Goal: Transaction & Acquisition: Purchase product/service

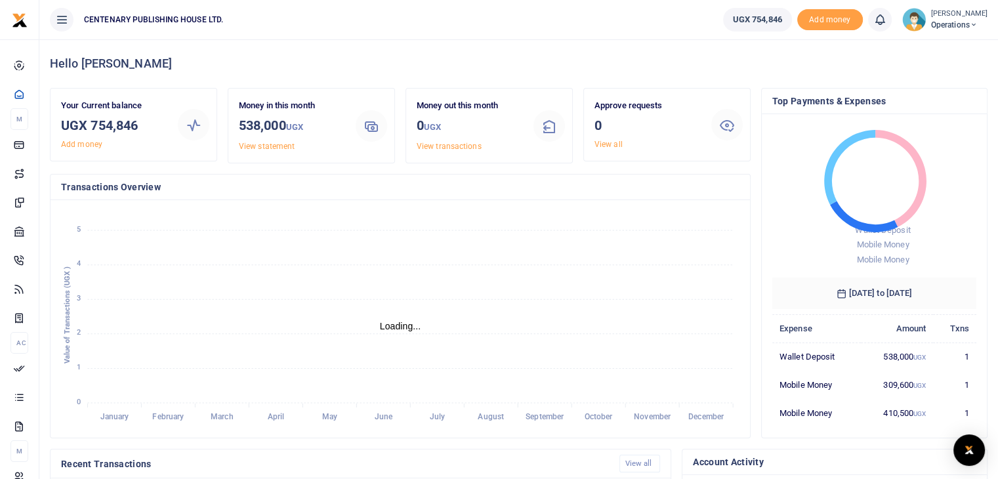
scroll to position [10, 10]
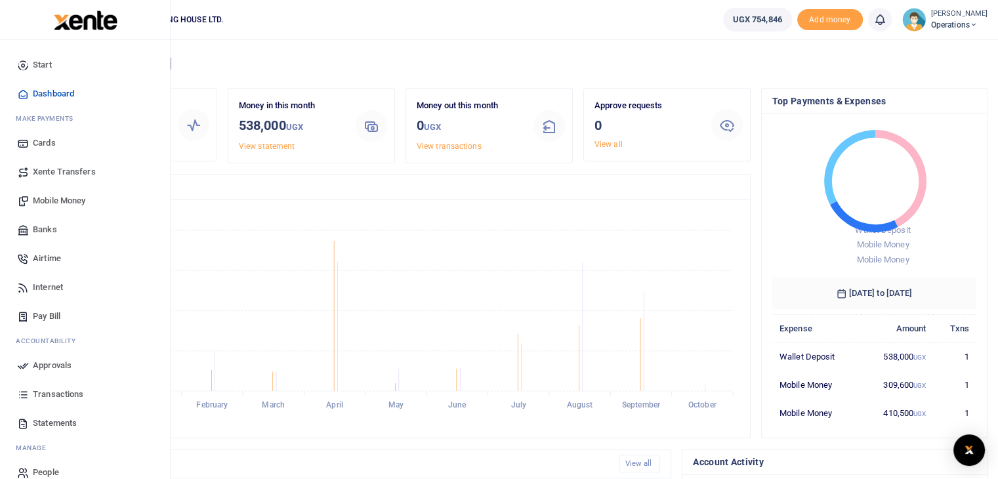
click at [68, 197] on span "Mobile Money" at bounding box center [59, 200] width 52 height 13
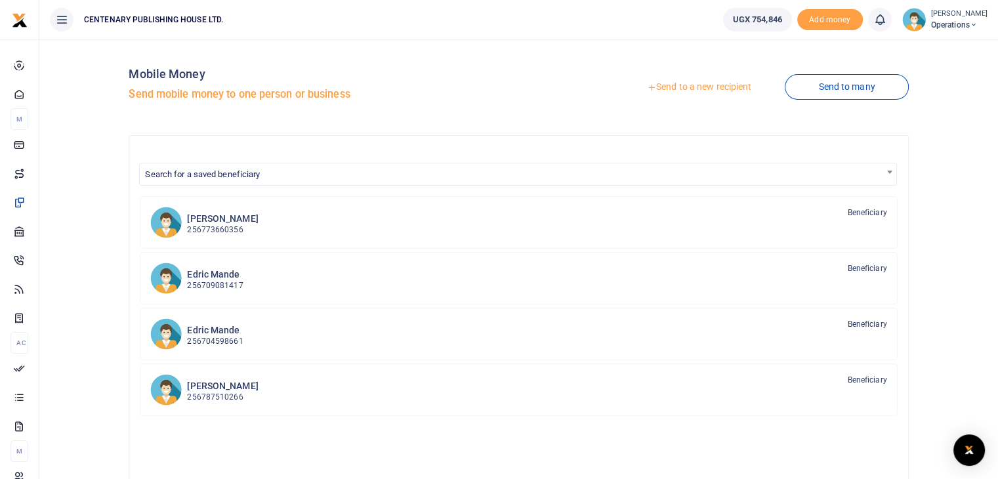
click at [687, 81] on link "Send to a new recipient" at bounding box center [698, 87] width 171 height 24
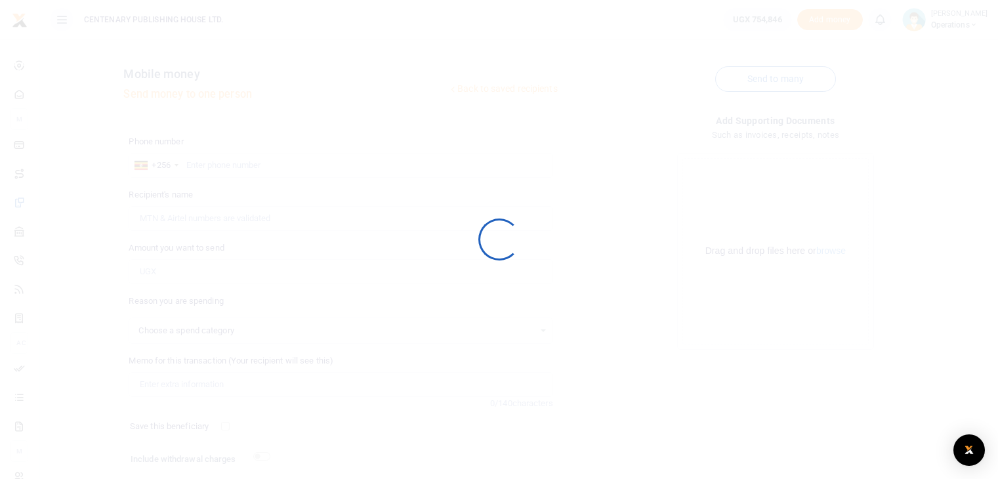
select select
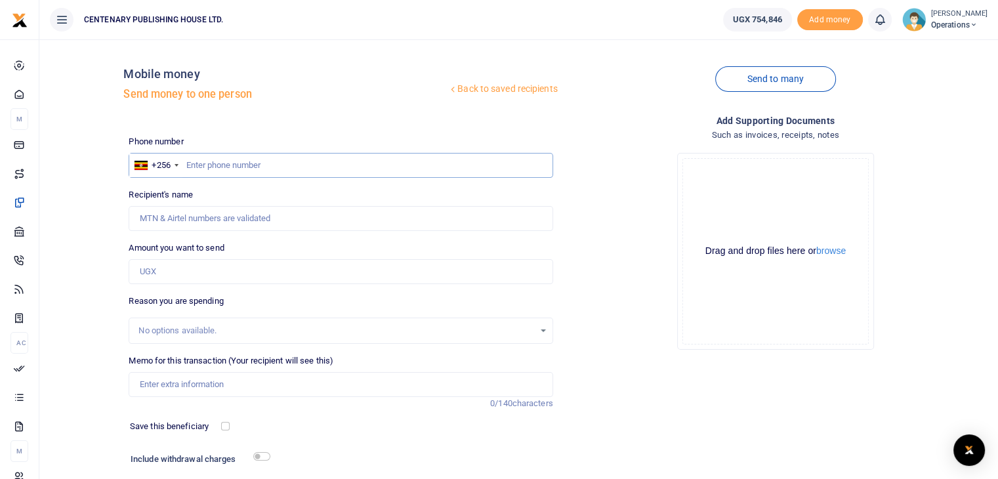
click at [190, 163] on input "text" at bounding box center [341, 165] width 424 height 25
type input "706831078"
click at [155, 271] on input "Amount you want to send" at bounding box center [341, 271] width 424 height 25
type input "Hassan Mayanja"
type input "523,000"
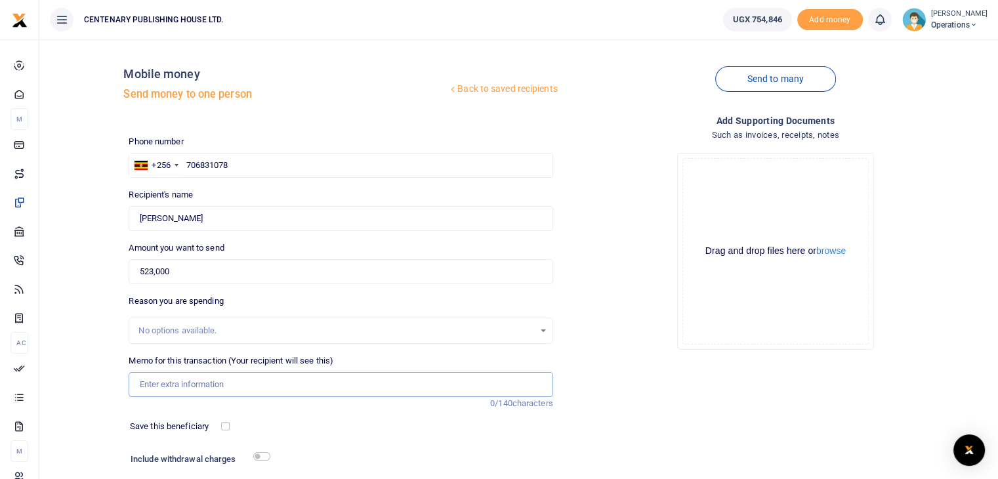
click at [172, 381] on input "Memo for this transaction (Your recipient will see this)" at bounding box center [341, 384] width 424 height 25
type input "Car service"
click at [226, 426] on input "checkbox" at bounding box center [225, 426] width 9 height 9
checkbox input "true"
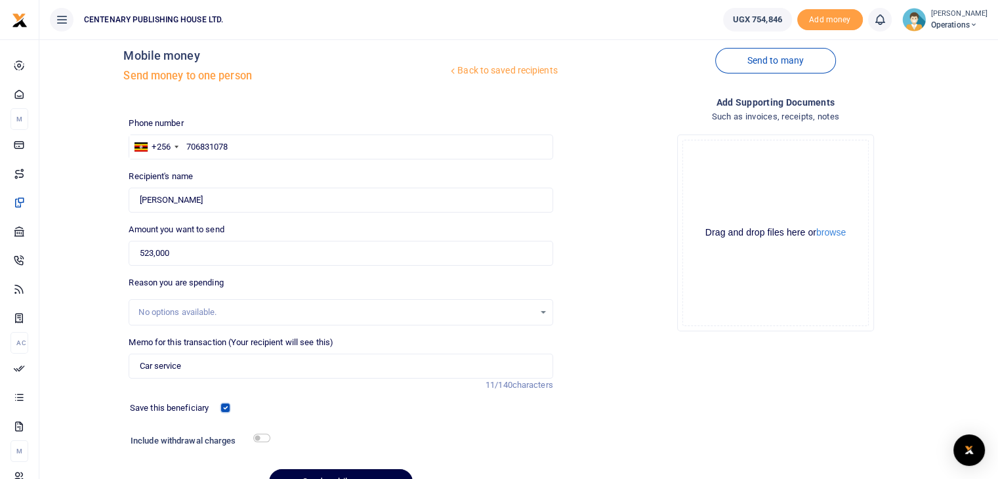
scroll to position [26, 0]
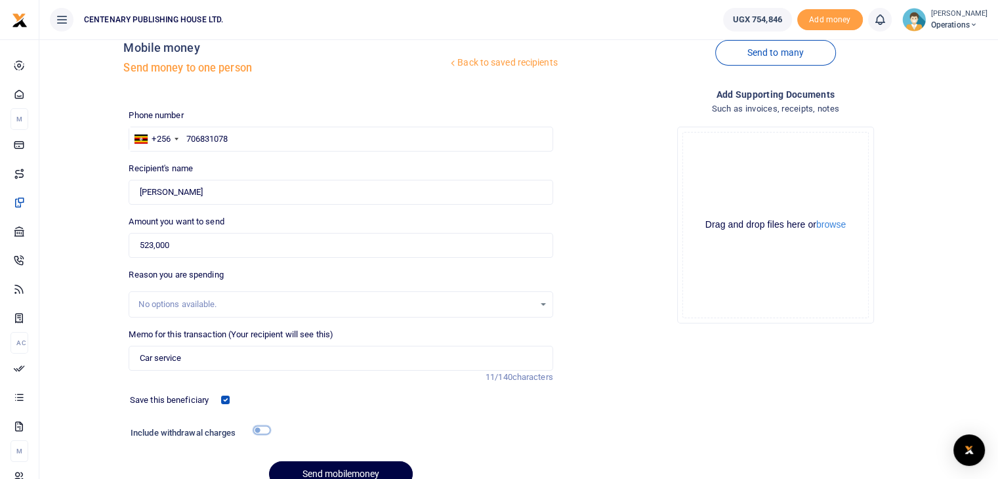
click at [261, 428] on input "checkbox" at bounding box center [261, 430] width 17 height 9
checkbox input "true"
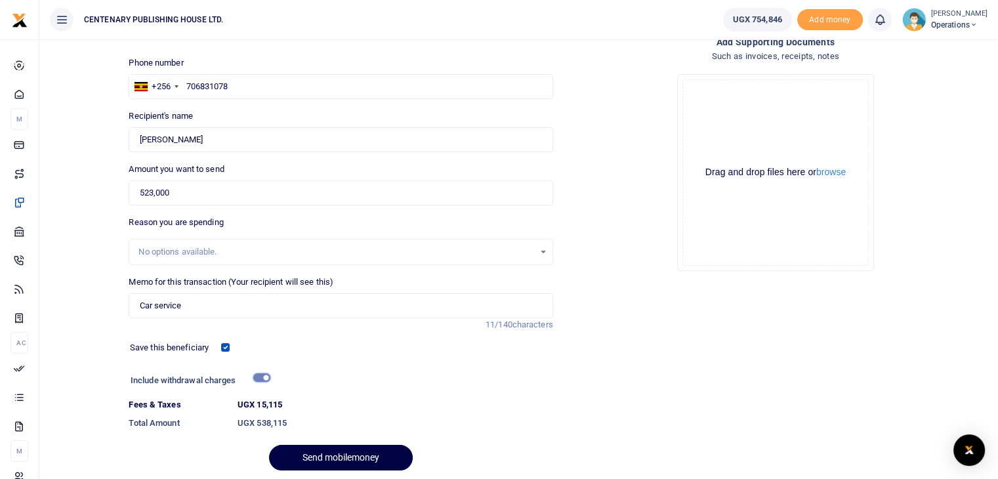
scroll to position [105, 0]
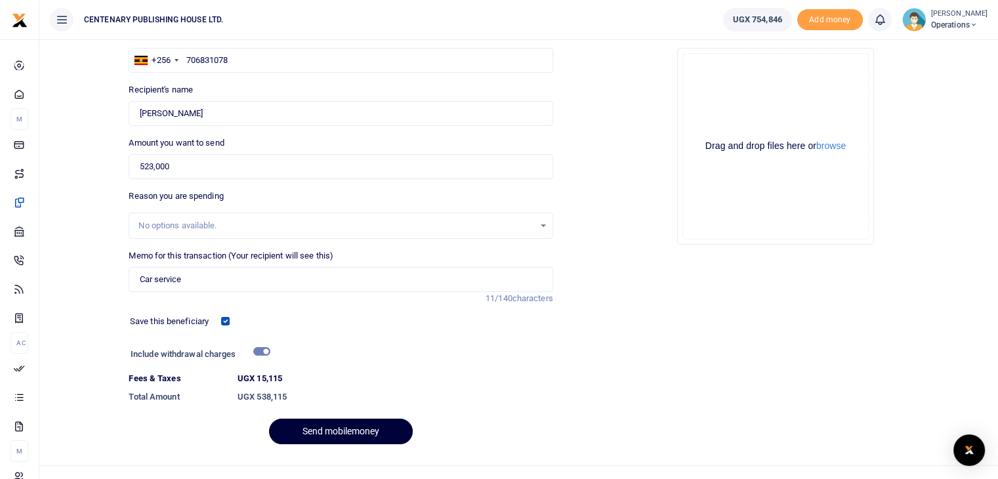
click at [340, 432] on button "Send mobilemoney" at bounding box center [341, 432] width 144 height 26
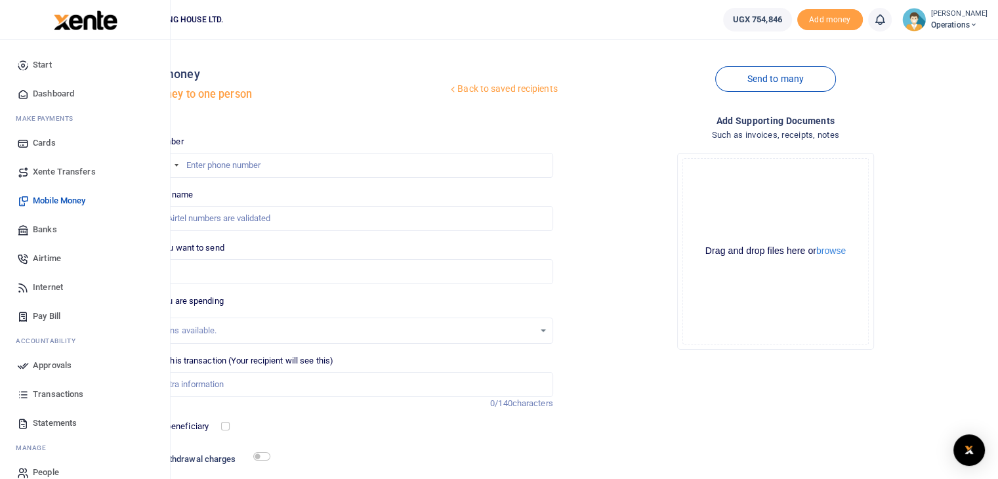
click at [44, 89] on span "Dashboard" at bounding box center [53, 93] width 41 height 13
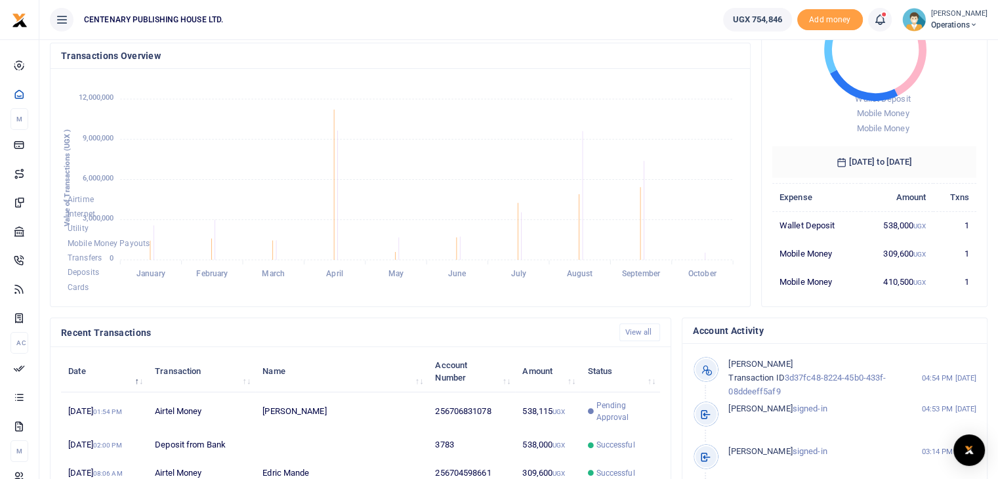
scroll to position [184, 0]
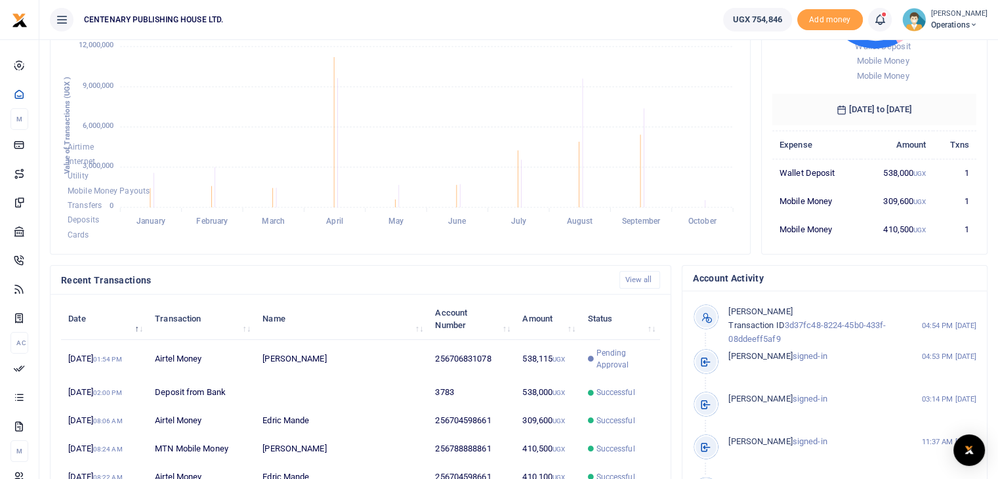
click at [949, 16] on small "[PERSON_NAME]" at bounding box center [959, 14] width 56 height 11
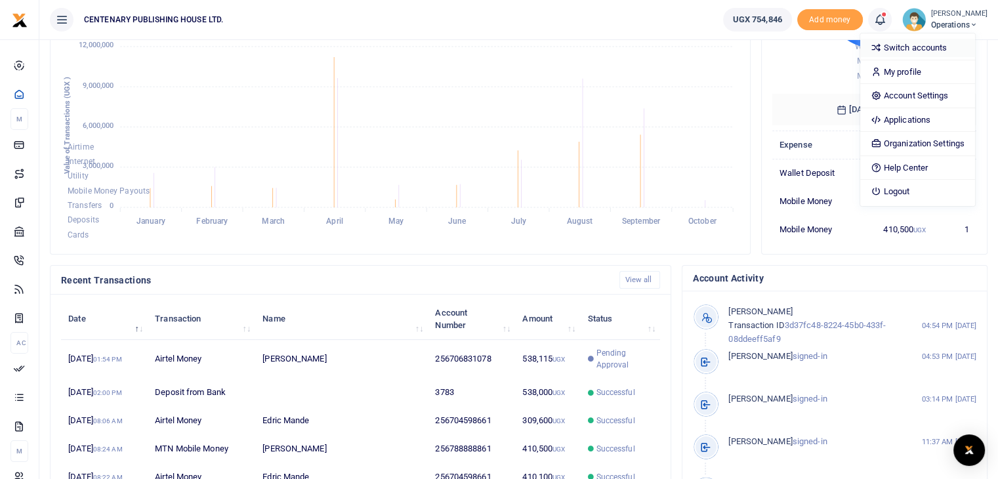
click at [932, 47] on link "Switch accounts" at bounding box center [917, 48] width 115 height 18
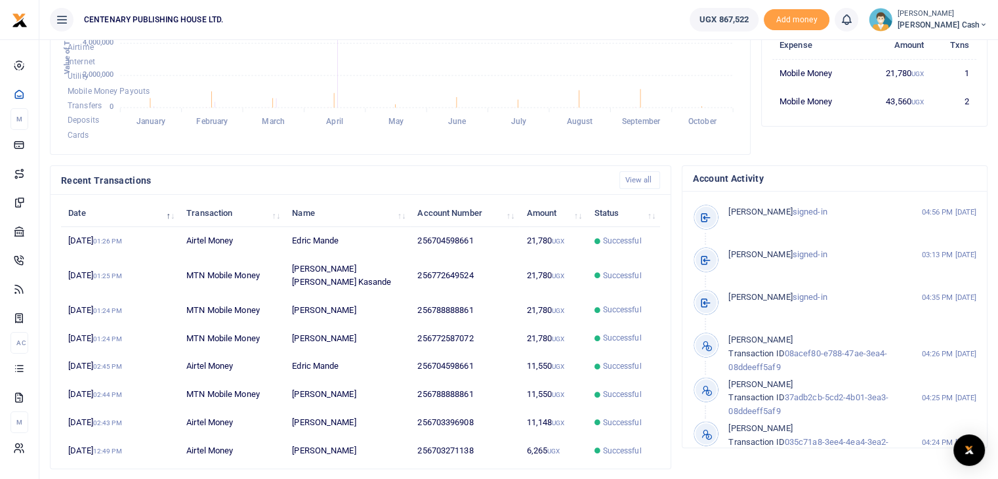
scroll to position [258, 0]
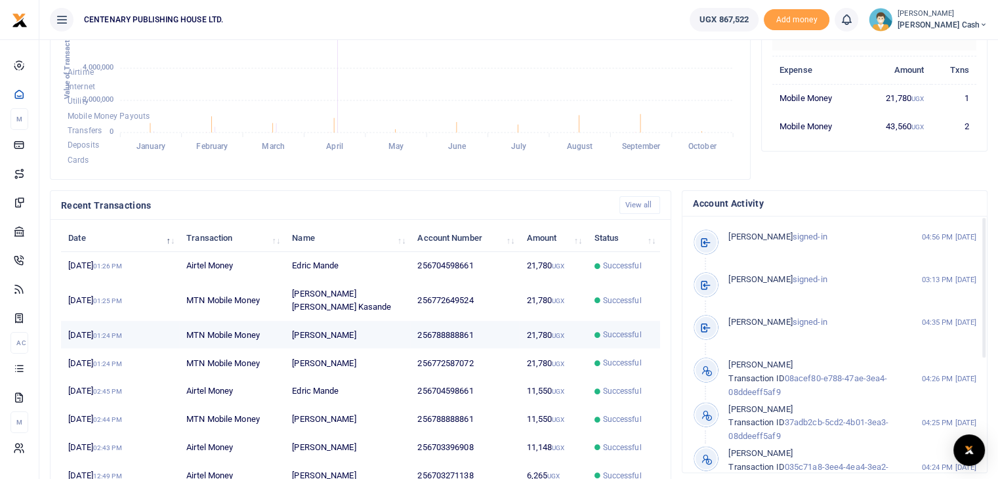
click at [447, 321] on td "256788888861" at bounding box center [464, 335] width 109 height 28
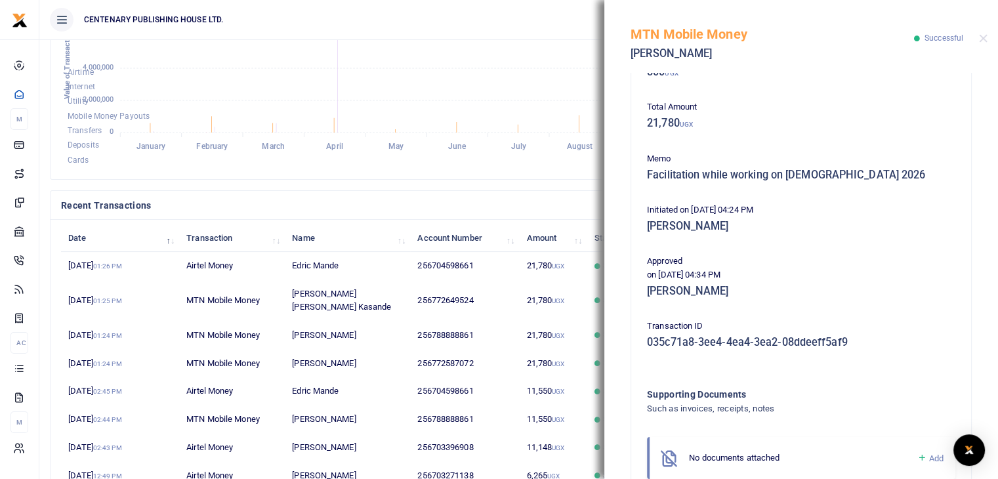
scroll to position [210, 0]
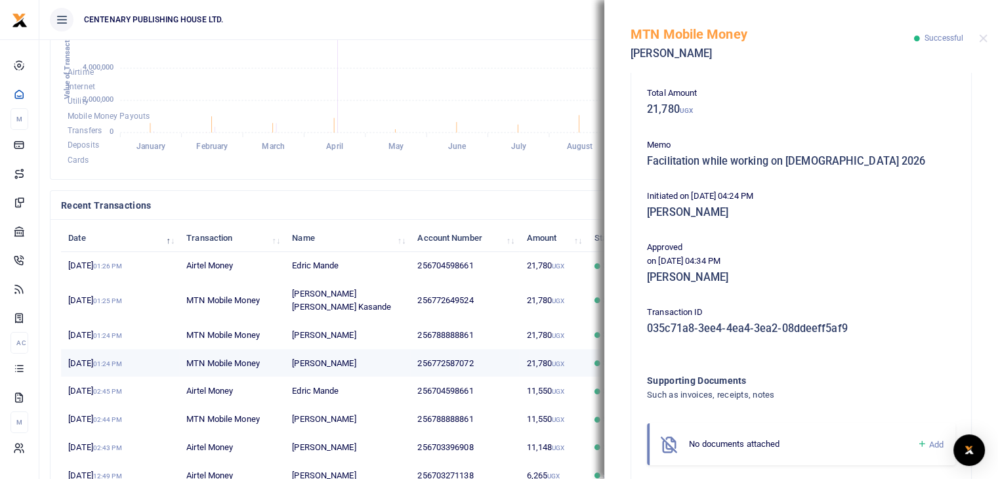
click at [577, 349] on td "21,780 UGX" at bounding box center [553, 363] width 68 height 28
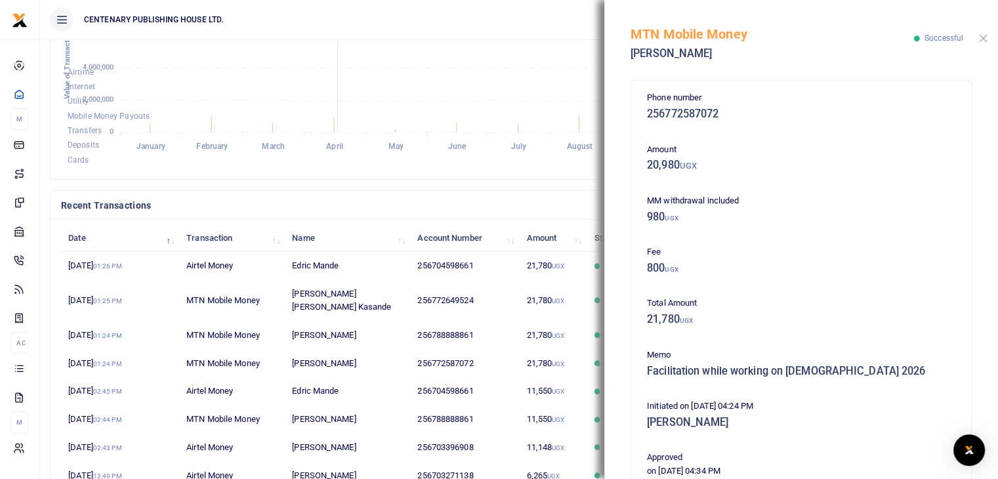
click at [985, 39] on button "Close" at bounding box center [983, 38] width 9 height 9
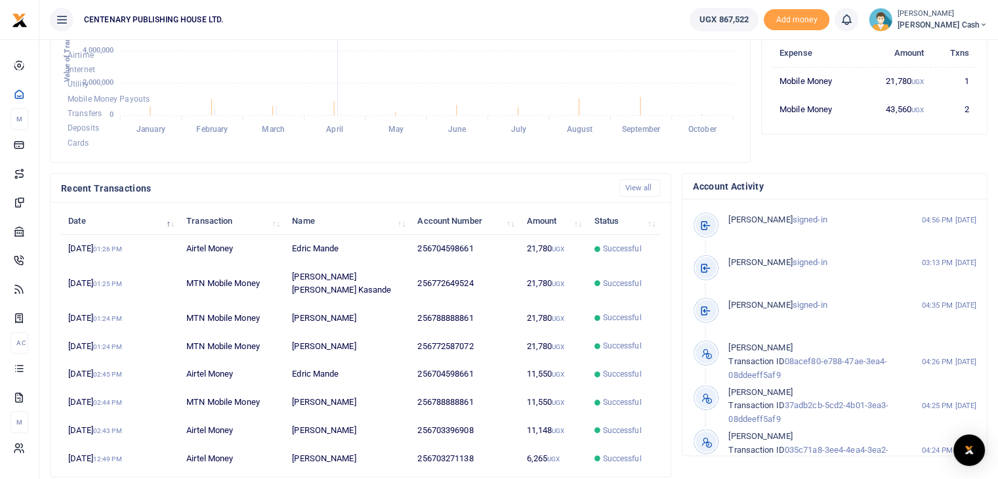
scroll to position [302, 0]
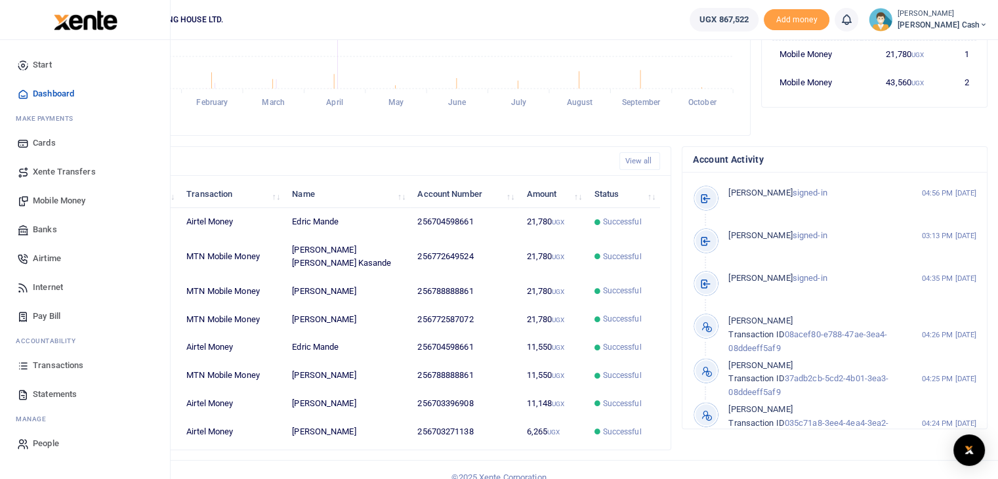
click at [58, 365] on span "Transactions" at bounding box center [58, 365] width 51 height 13
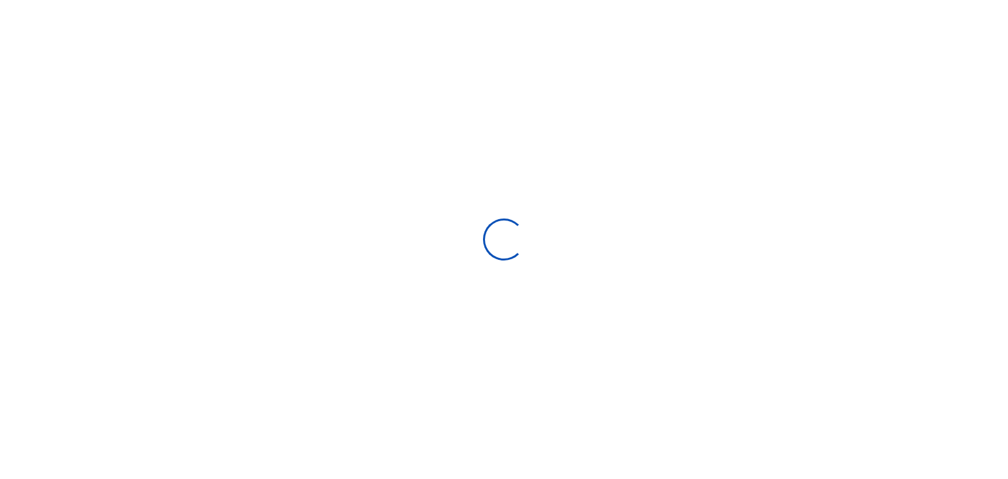
select select
type input "[DATE] - [DATE]"
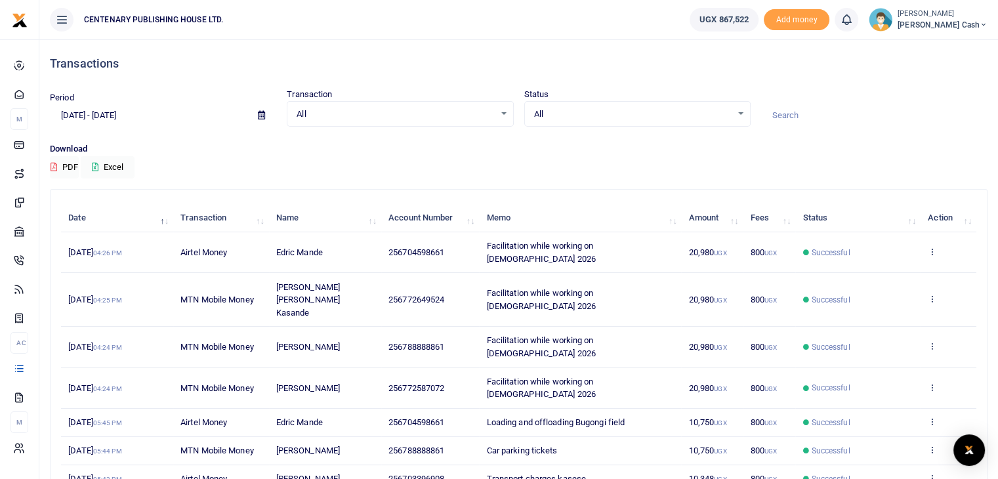
scroll to position [26, 0]
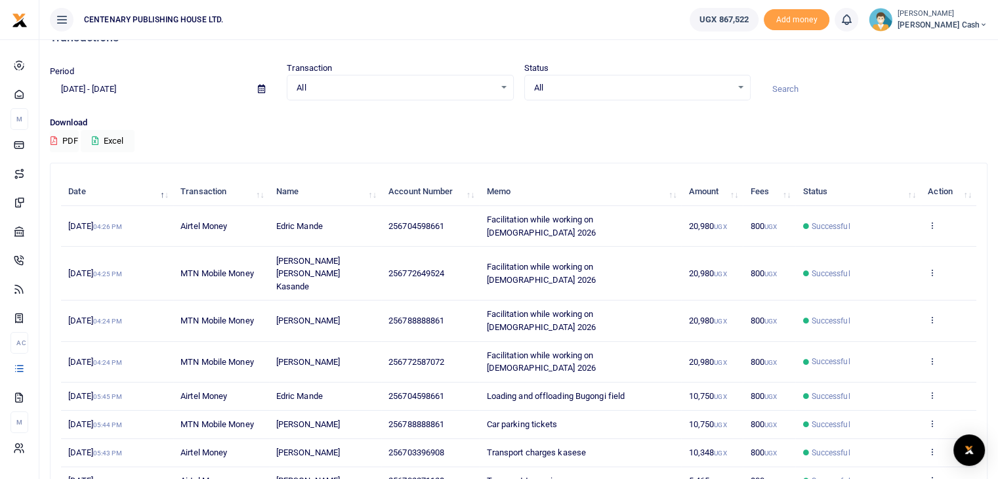
click at [958, 28] on span "[PERSON_NAME] Cash" at bounding box center [942, 25] width 90 height 12
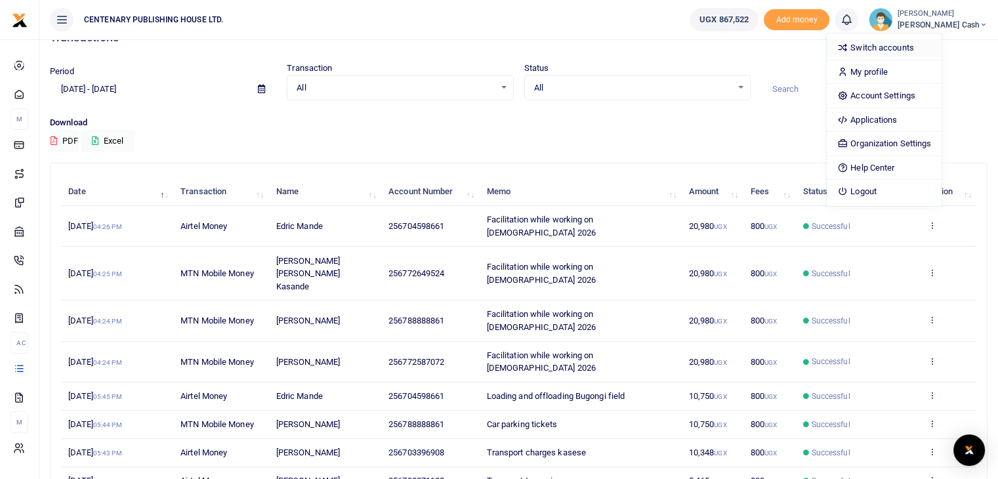
click at [941, 47] on link "Switch accounts" at bounding box center [884, 48] width 115 height 18
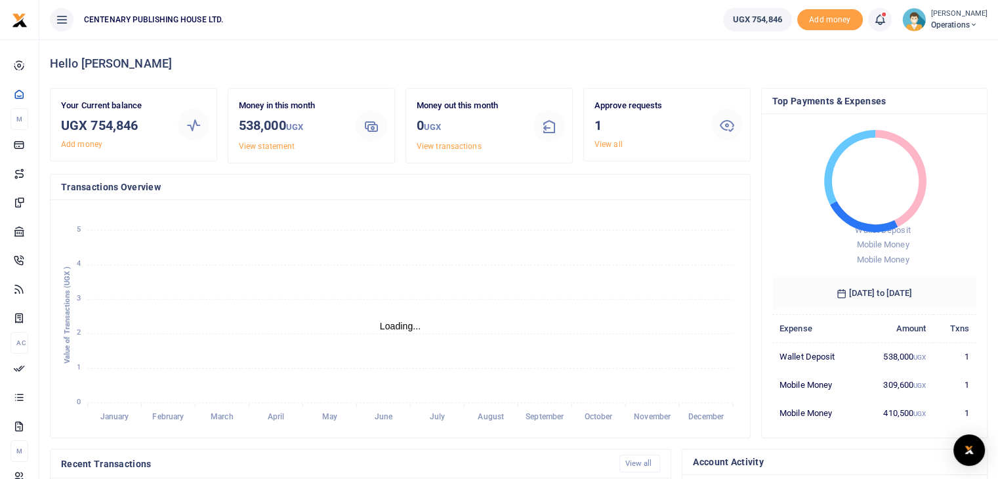
scroll to position [10, 10]
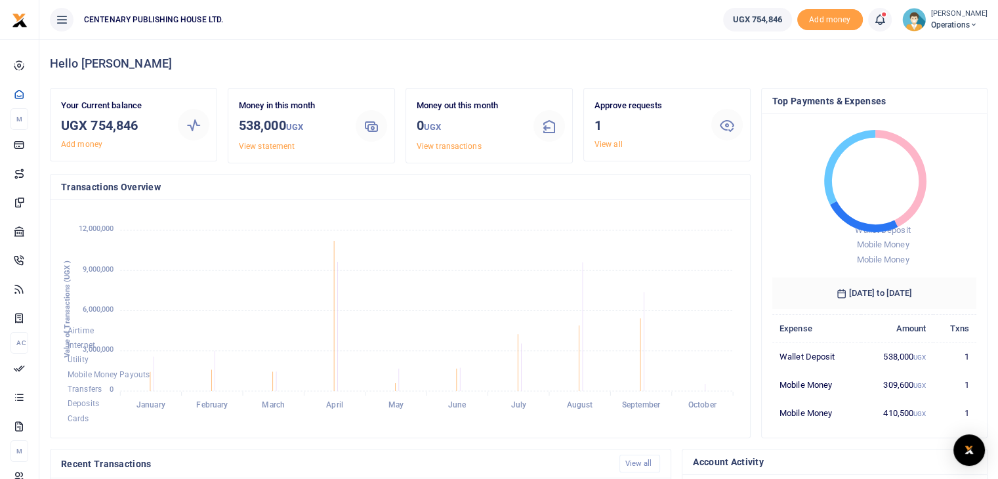
click at [971, 21] on span "Operations" at bounding box center [959, 25] width 56 height 12
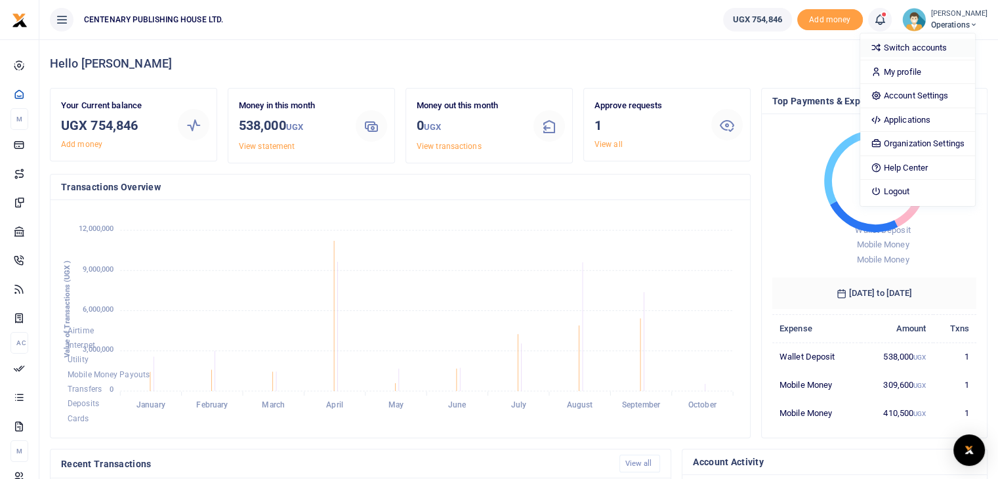
click at [937, 46] on link "Switch accounts" at bounding box center [917, 48] width 115 height 18
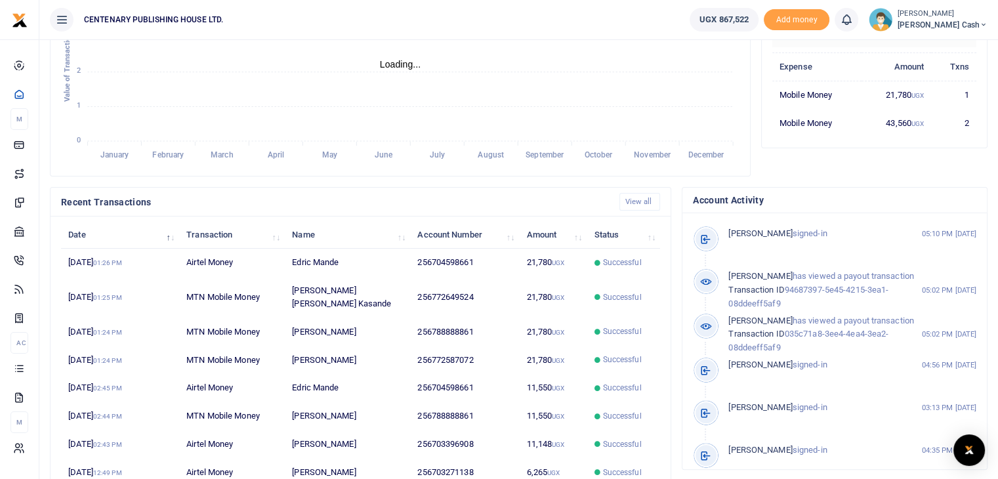
scroll to position [279, 0]
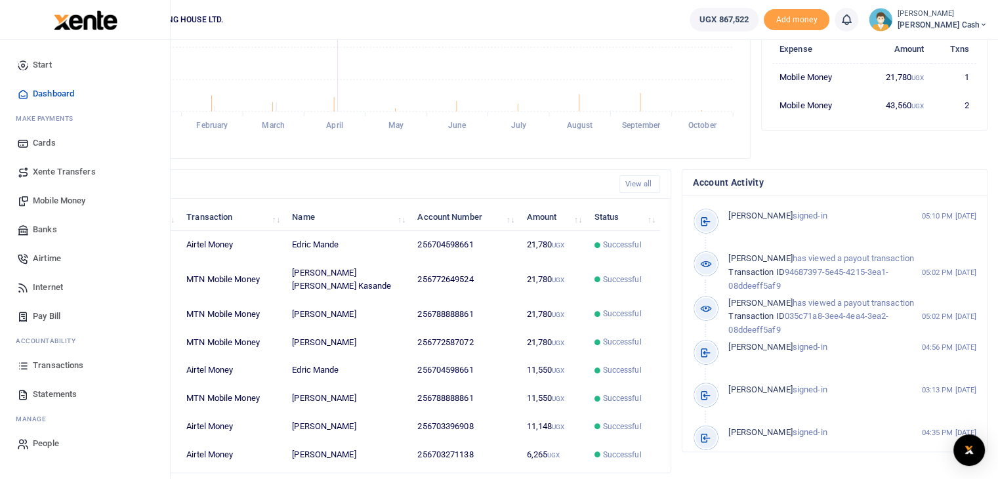
click at [76, 198] on span "Mobile Money" at bounding box center [59, 200] width 52 height 13
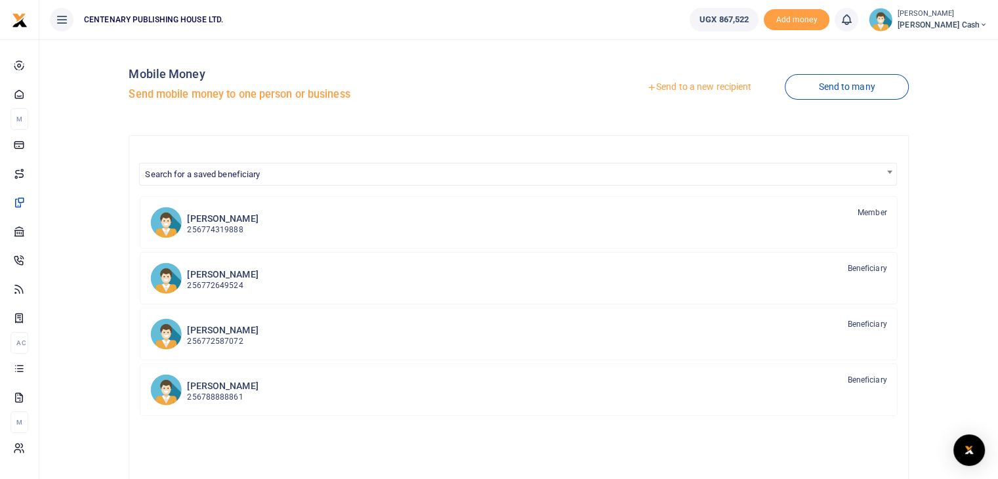
click at [696, 87] on link "Send to a new recipient" at bounding box center [698, 87] width 171 height 24
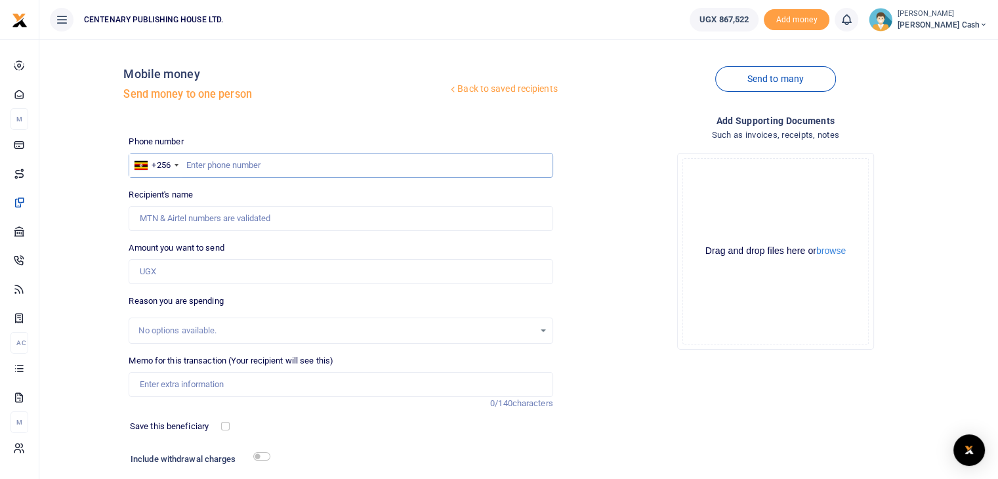
click at [212, 172] on input "text" at bounding box center [341, 165] width 424 height 25
type input "703396908"
click at [207, 281] on input "Amount you want to send" at bounding box center [341, 271] width 424 height 25
type input "5"
type input "0"
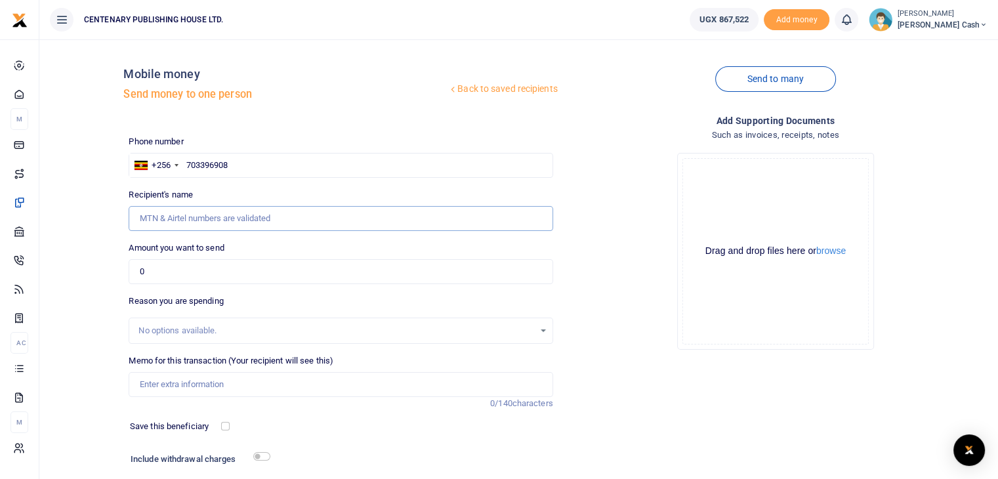
click at [260, 215] on input "Recipient's name" at bounding box center [341, 218] width 424 height 25
click at [266, 169] on input "703396908" at bounding box center [341, 165] width 424 height 25
click at [185, 166] on input "703396908" at bounding box center [341, 165] width 424 height 25
type input "Peninah Nankya"
click at [312, 169] on input "703396908" at bounding box center [341, 165] width 424 height 25
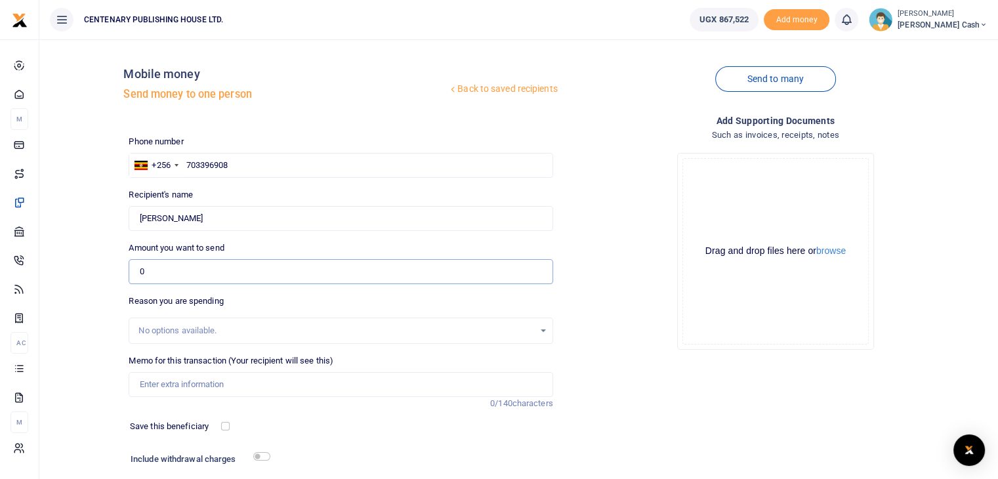
click at [254, 273] on input "0" at bounding box center [341, 271] width 424 height 25
type input "27,000"
click at [199, 386] on input "Memo for this transaction (Your recipient will see this)" at bounding box center [341, 384] width 424 height 25
type input "Rubber bands transport to CH Gulu and car parking"
click at [226, 430] on input "checkbox" at bounding box center [225, 426] width 9 height 9
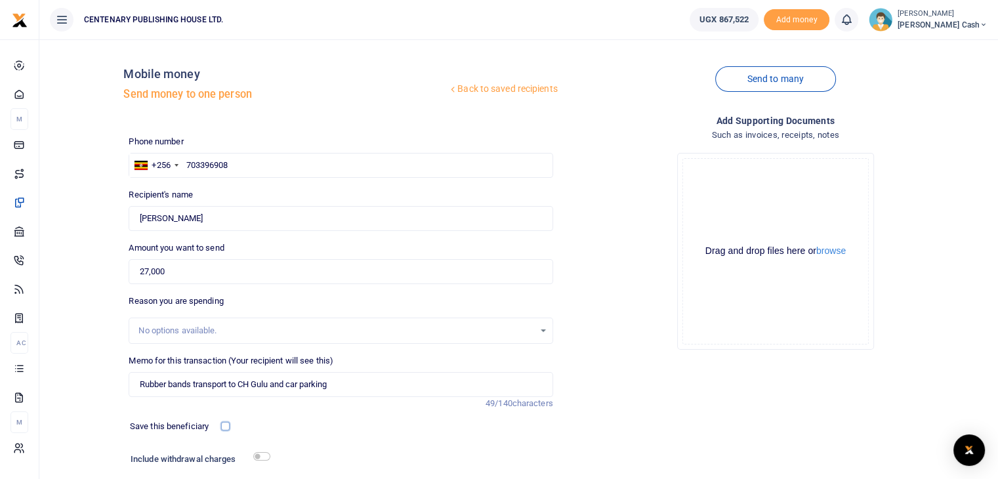
checkbox input "true"
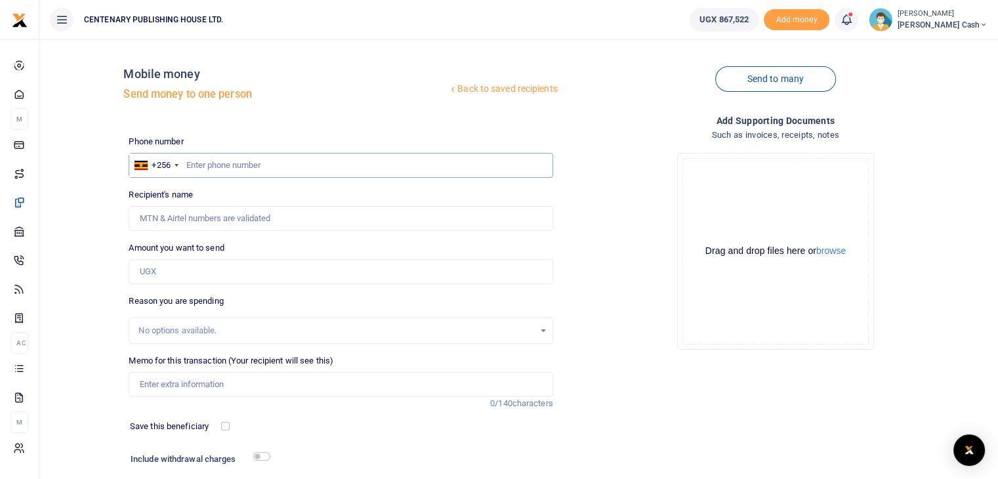
click at [198, 168] on input "text" at bounding box center [341, 165] width 424 height 25
type input "703396908"
click at [184, 277] on input "Amount you want to send" at bounding box center [341, 271] width 424 height 25
type input "Peninah Nankya"
type input "76,000"
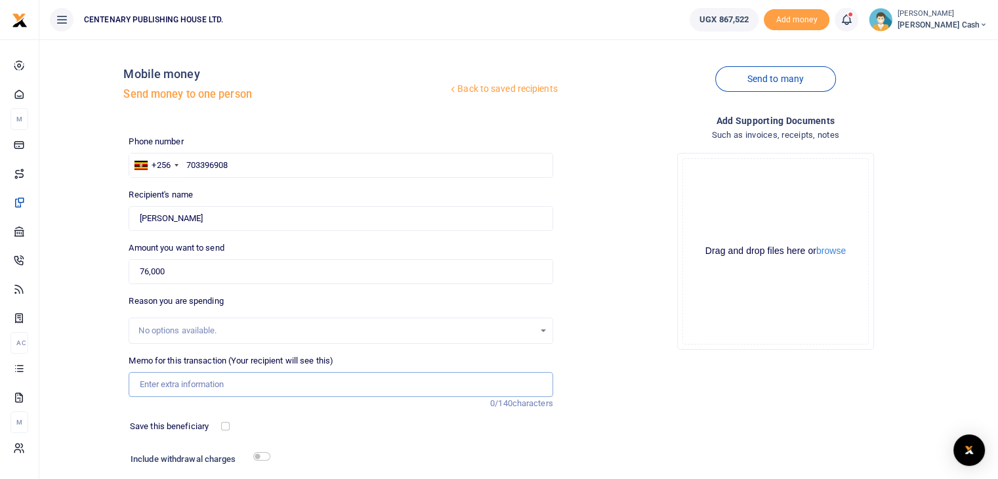
click at [154, 382] on input "Memo for this transaction (Your recipient will see this)" at bounding box center [341, 384] width 424 height 25
type input "Car parking tickets cleaning newspapers and loading offloading books"
click at [228, 426] on input "checkbox" at bounding box center [225, 426] width 9 height 9
checkbox input "true"
click at [264, 457] on input "checkbox" at bounding box center [261, 456] width 17 height 9
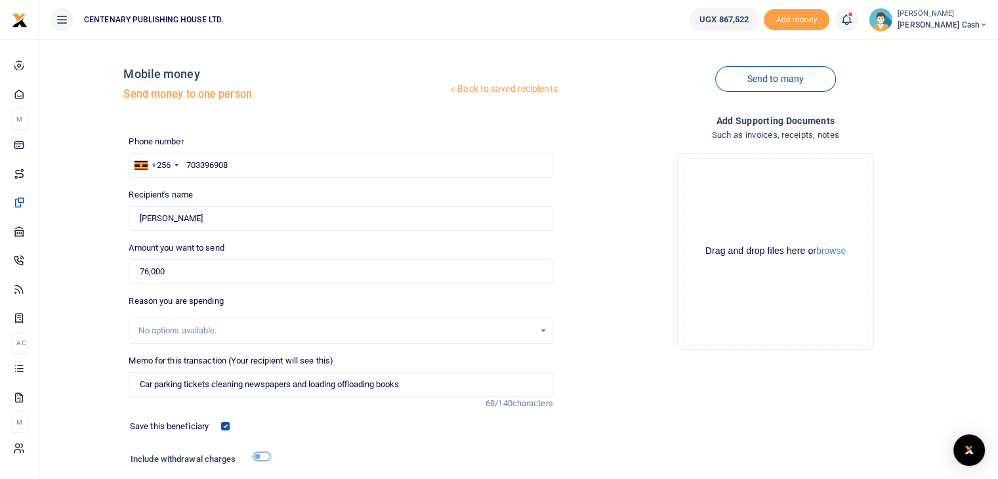
checkbox input "true"
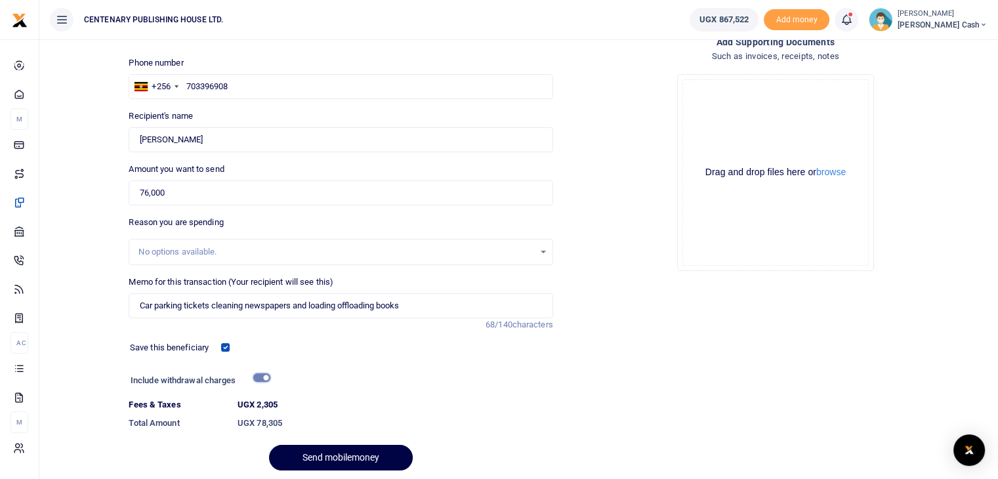
scroll to position [125, 0]
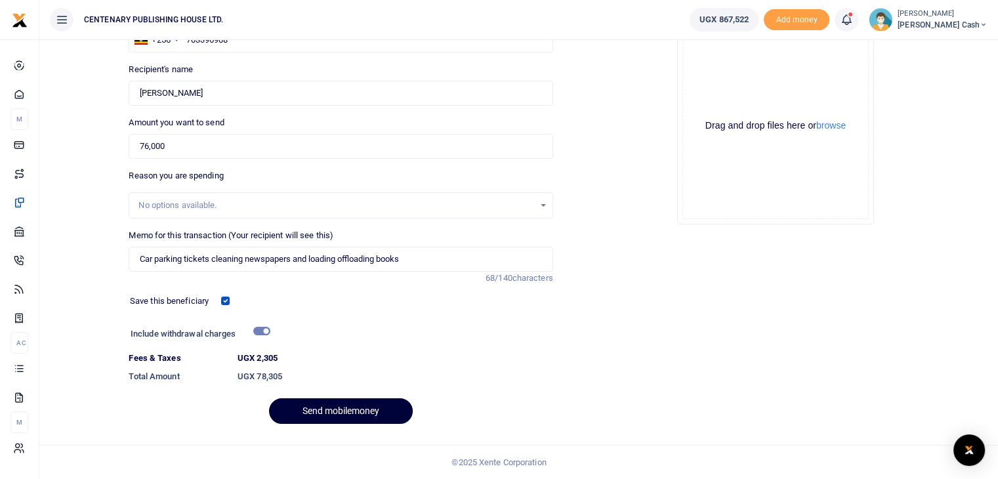
click at [341, 415] on button "Send mobilemoney" at bounding box center [341, 411] width 144 height 26
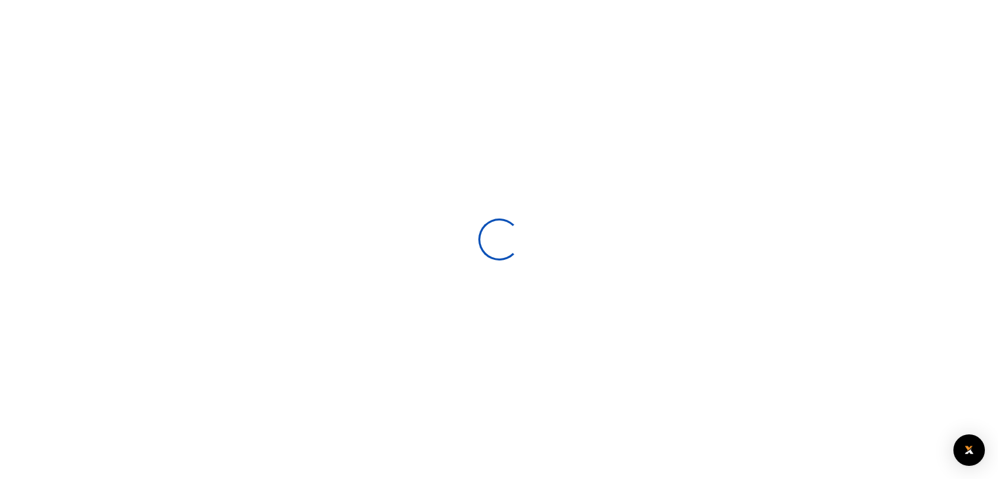
select select
